Goal: Use online tool/utility

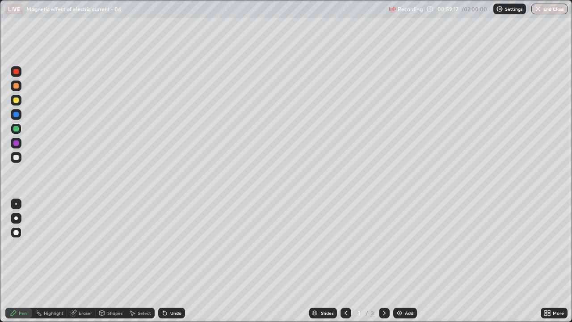
scroll to position [322, 572]
click at [402, 316] on div "Add" at bounding box center [405, 312] width 24 height 11
click at [81, 311] on div "Eraser" at bounding box center [85, 312] width 13 height 4
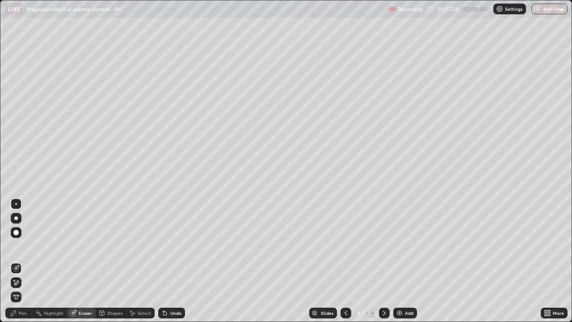
click at [22, 313] on div "Pen" at bounding box center [23, 312] width 8 height 4
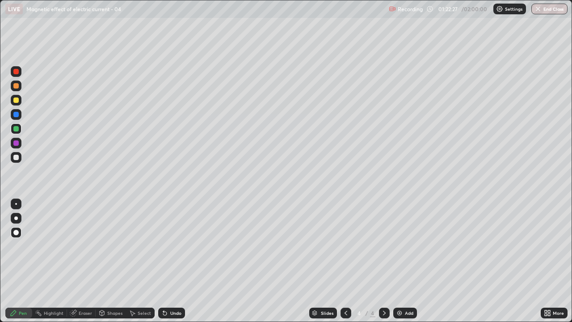
click at [405, 310] on div "Add" at bounding box center [409, 312] width 8 height 4
click at [18, 159] on div at bounding box center [15, 157] width 5 height 5
click at [18, 101] on div at bounding box center [15, 99] width 5 height 5
click at [174, 310] on div "Undo" at bounding box center [175, 312] width 11 height 4
click at [171, 309] on div "Undo" at bounding box center [171, 312] width 27 height 11
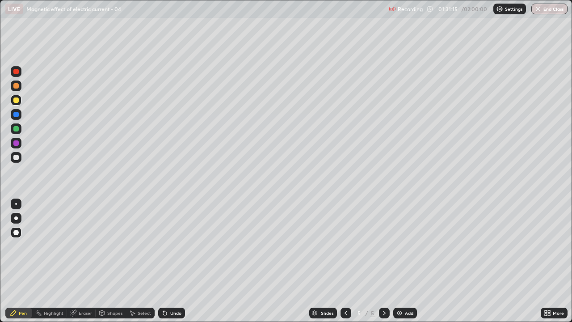
click at [394, 312] on div "Add" at bounding box center [405, 312] width 24 height 11
click at [16, 158] on div at bounding box center [15, 157] width 5 height 5
click at [17, 129] on div at bounding box center [15, 128] width 5 height 5
click at [88, 311] on div "Eraser" at bounding box center [85, 312] width 13 height 4
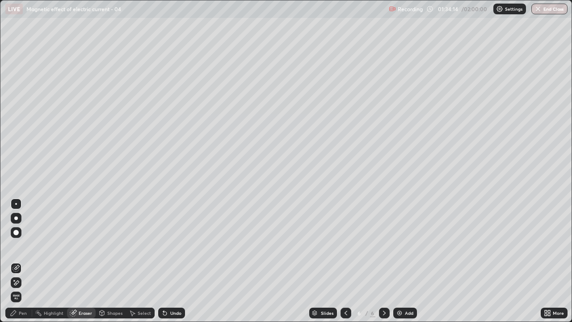
click at [21, 313] on div "Pen" at bounding box center [23, 312] width 8 height 4
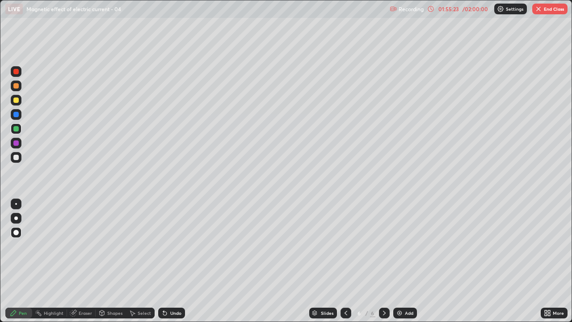
click at [551, 9] on button "End Class" at bounding box center [549, 9] width 35 height 11
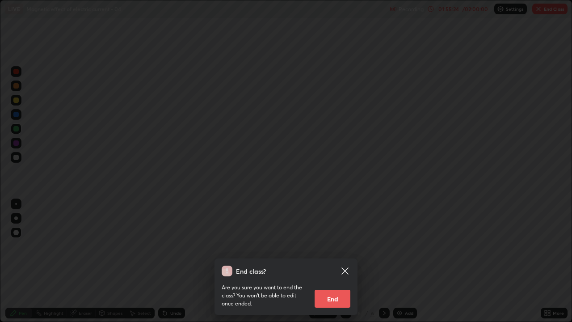
click at [341, 294] on button "End" at bounding box center [332, 298] width 36 height 18
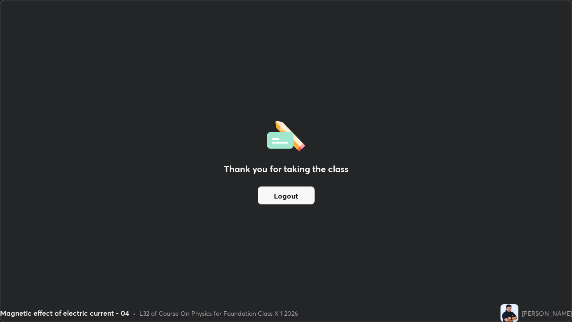
click at [282, 194] on button "Logout" at bounding box center [286, 195] width 57 height 18
click at [298, 194] on button "Logout" at bounding box center [286, 195] width 57 height 18
